Goal: Information Seeking & Learning: Learn about a topic

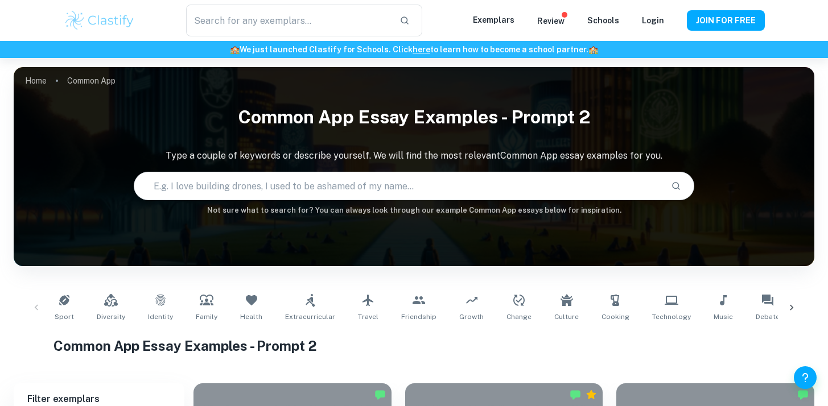
scroll to position [349, 0]
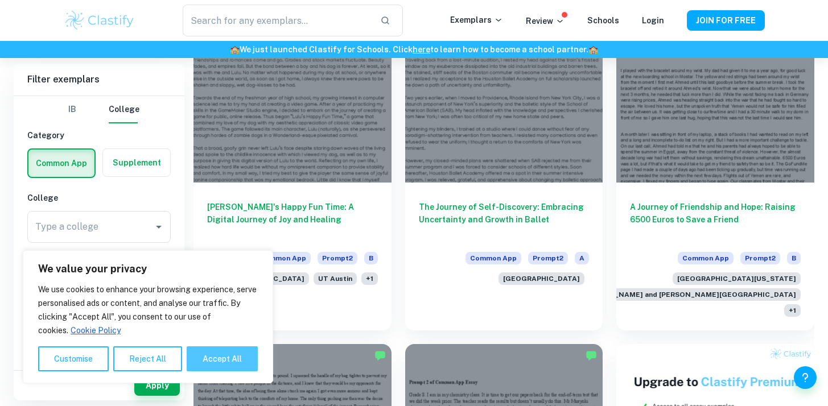
click at [249, 359] on button "Accept All" at bounding box center [222, 358] width 71 height 25
checkbox input "true"
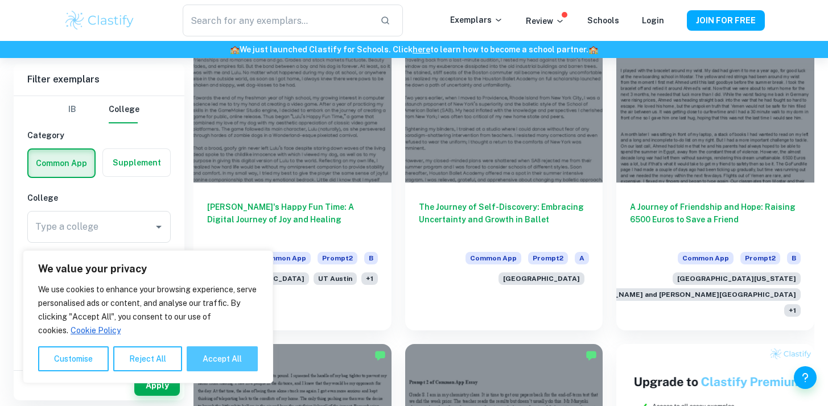
checkbox input "true"
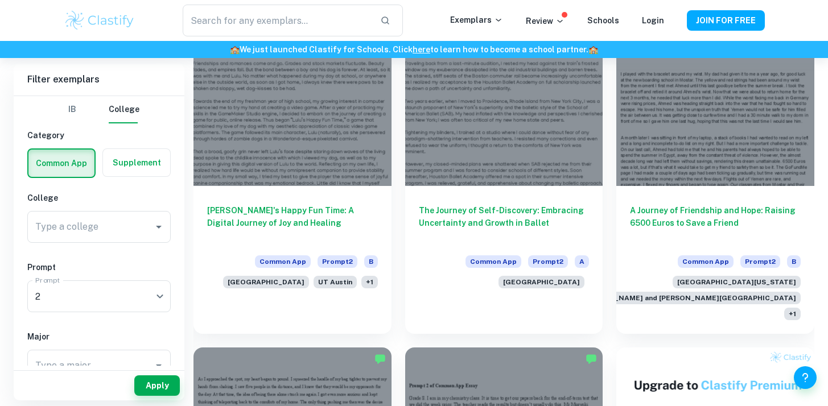
scroll to position [344, 0]
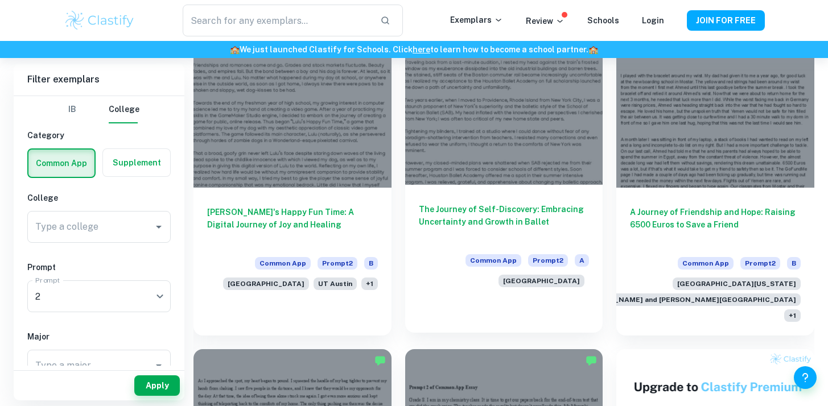
click at [528, 120] on div at bounding box center [504, 110] width 198 height 148
